Goal: Task Accomplishment & Management: Manage account settings

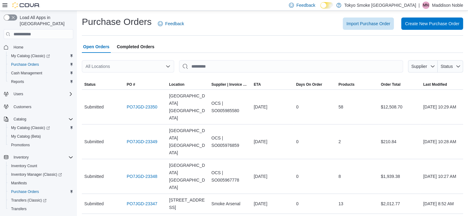
click at [168, 69] on div "All Locations" at bounding box center [128, 66] width 92 height 12
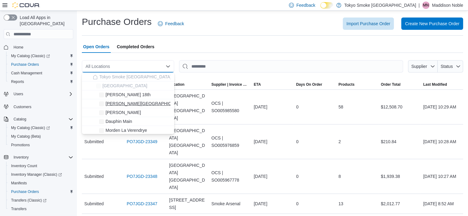
click at [130, 102] on span "[PERSON_NAME][GEOGRAPHIC_DATA]" at bounding box center [145, 104] width 80 height 6
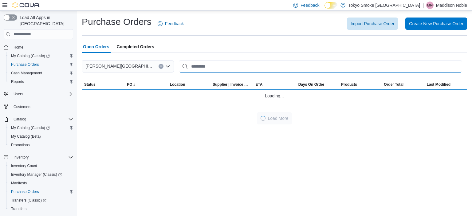
click at [202, 63] on input "This is a search bar. After typing your query, hit enter to filter the results …" at bounding box center [320, 66] width 283 height 12
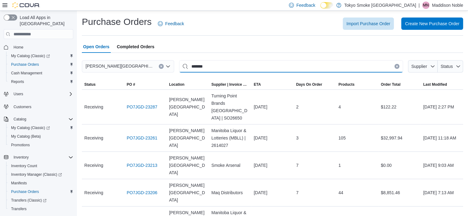
type input "*******"
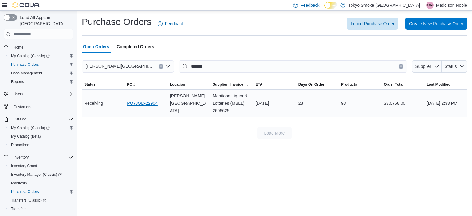
click at [149, 101] on link "PO7JGD-22904" at bounding box center [142, 103] width 31 height 7
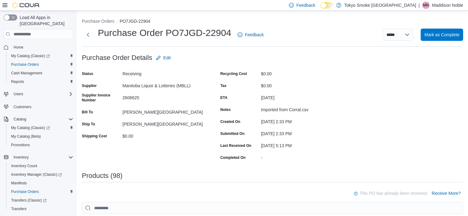
click at [445, 3] on p "Maddison Noble" at bounding box center [447, 5] width 31 height 7
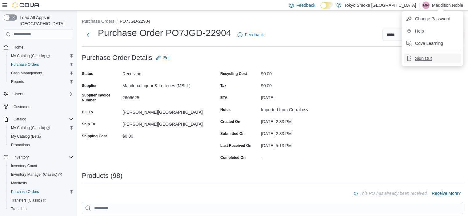
click at [432, 59] on button "Sign Out" at bounding box center [432, 59] width 57 height 10
